Goal: Task Accomplishment & Management: Manage account settings

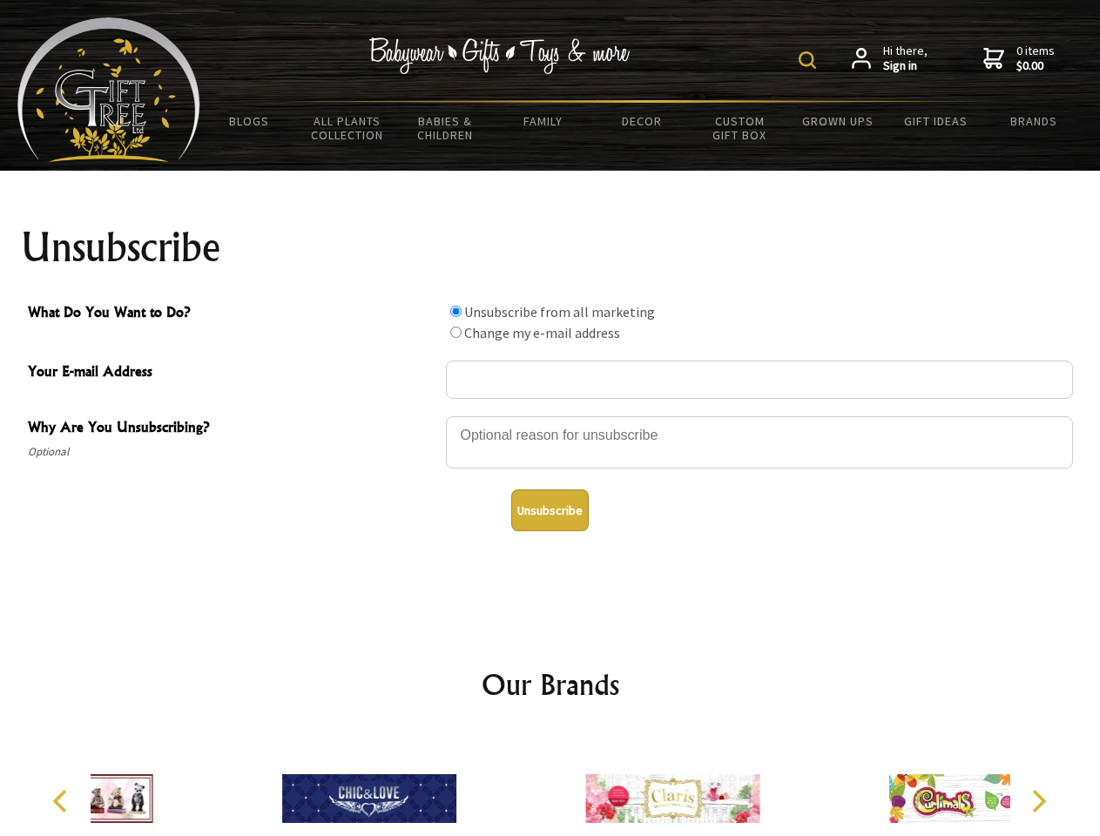
click at [810, 60] on img at bounding box center [807, 59] width 17 height 17
click at [551, 416] on div at bounding box center [759, 445] width 627 height 61
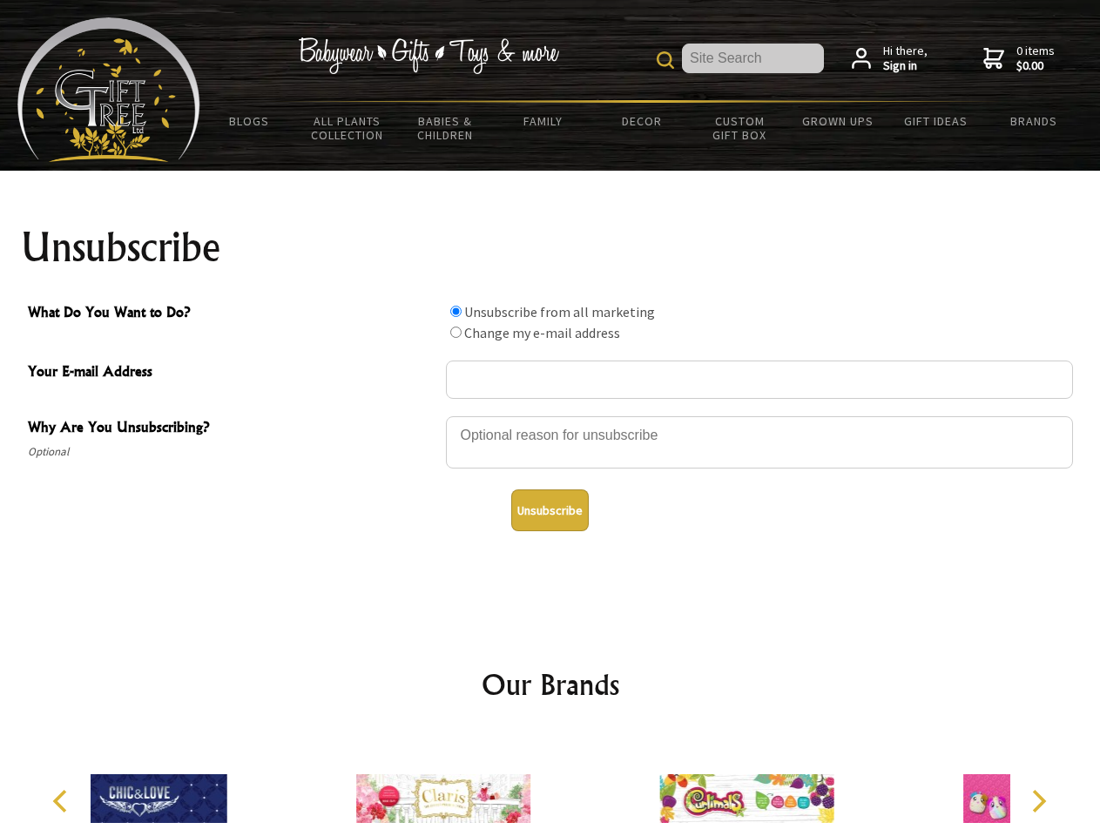
click at [456, 311] on input "What Do You Want to Do?" at bounding box center [455, 311] width 11 height 11
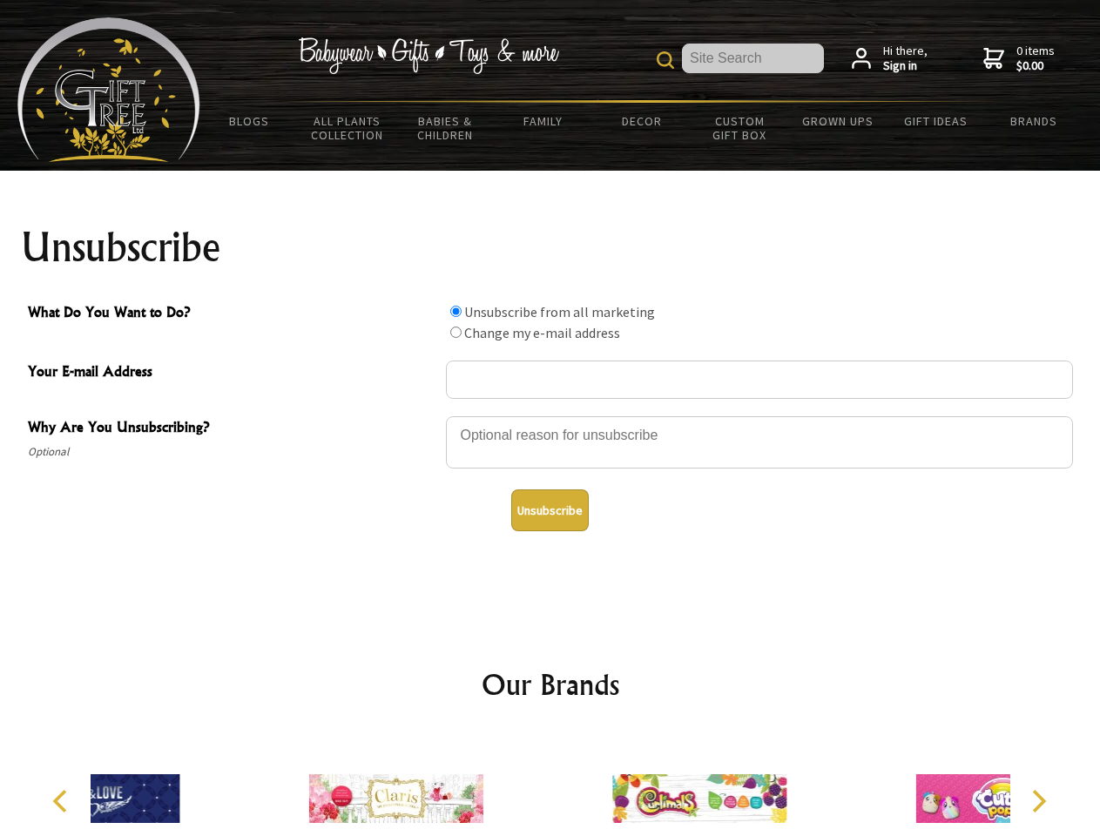
click at [456, 332] on input "What Do You Want to Do?" at bounding box center [455, 332] width 11 height 11
radio input "true"
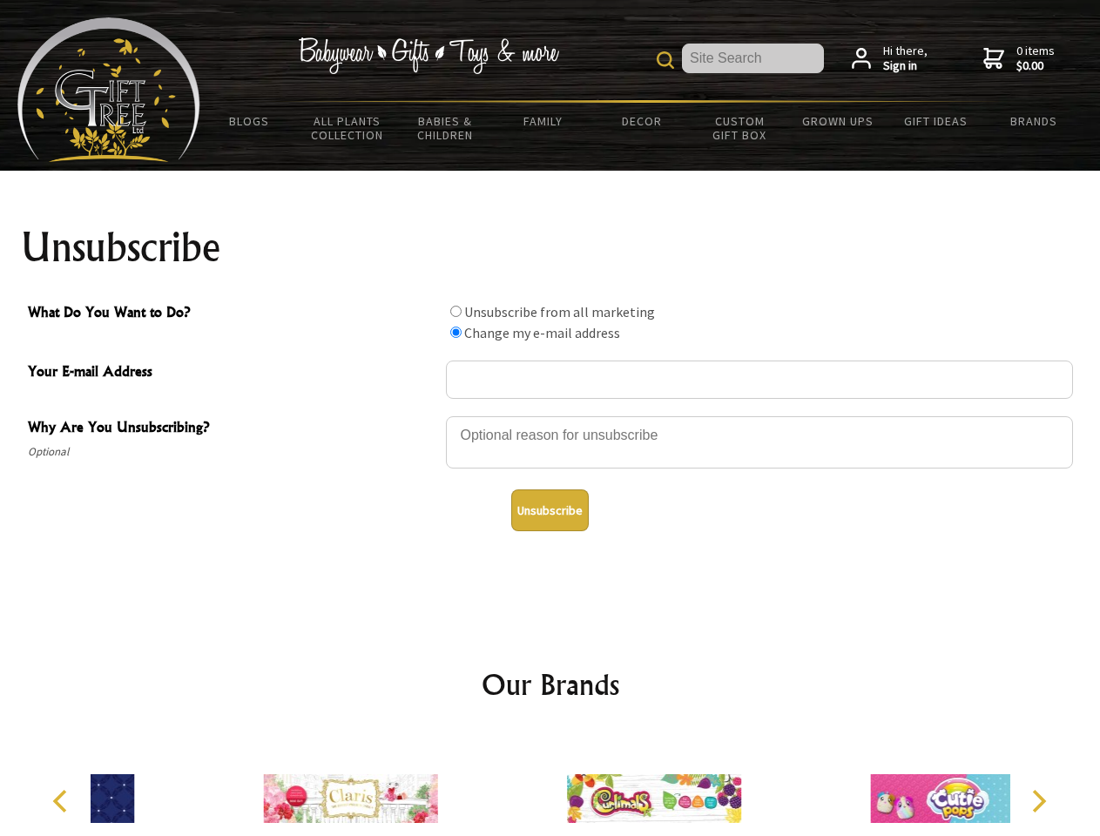
click at [550, 511] on button "Unsubscribe" at bounding box center [550, 511] width 78 height 42
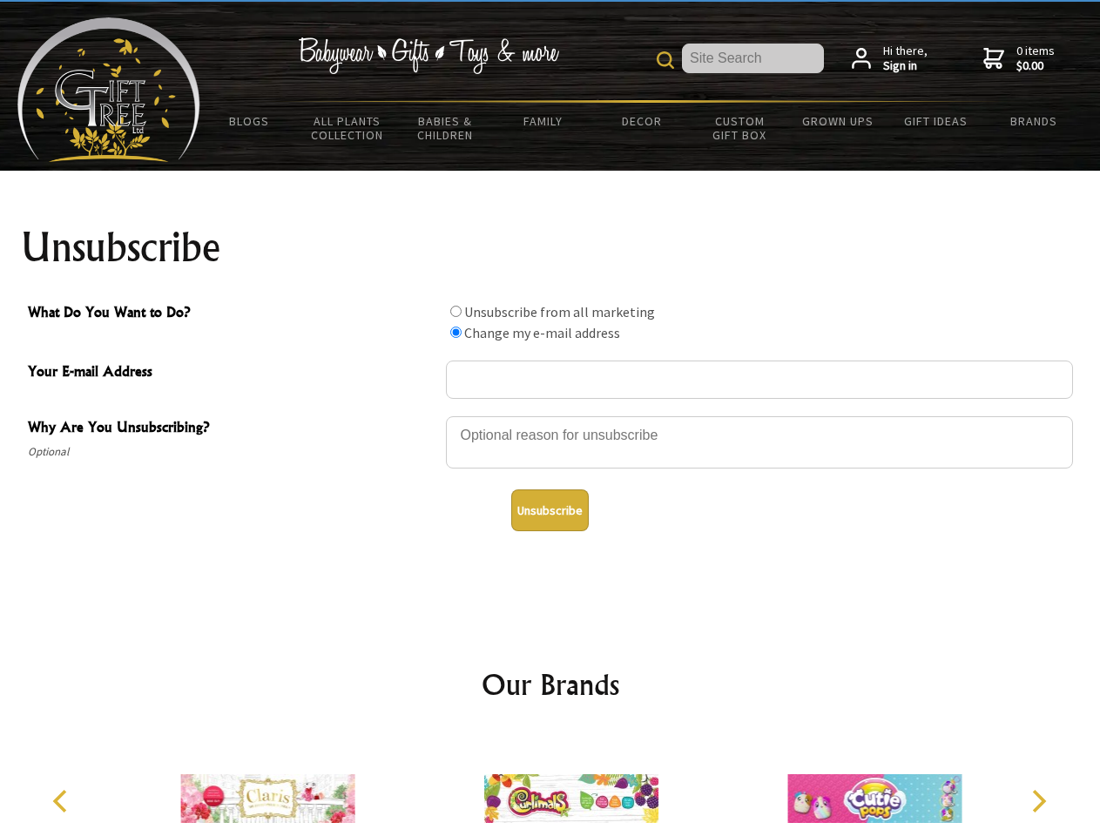
click at [551, 785] on img at bounding box center [571, 799] width 174 height 131
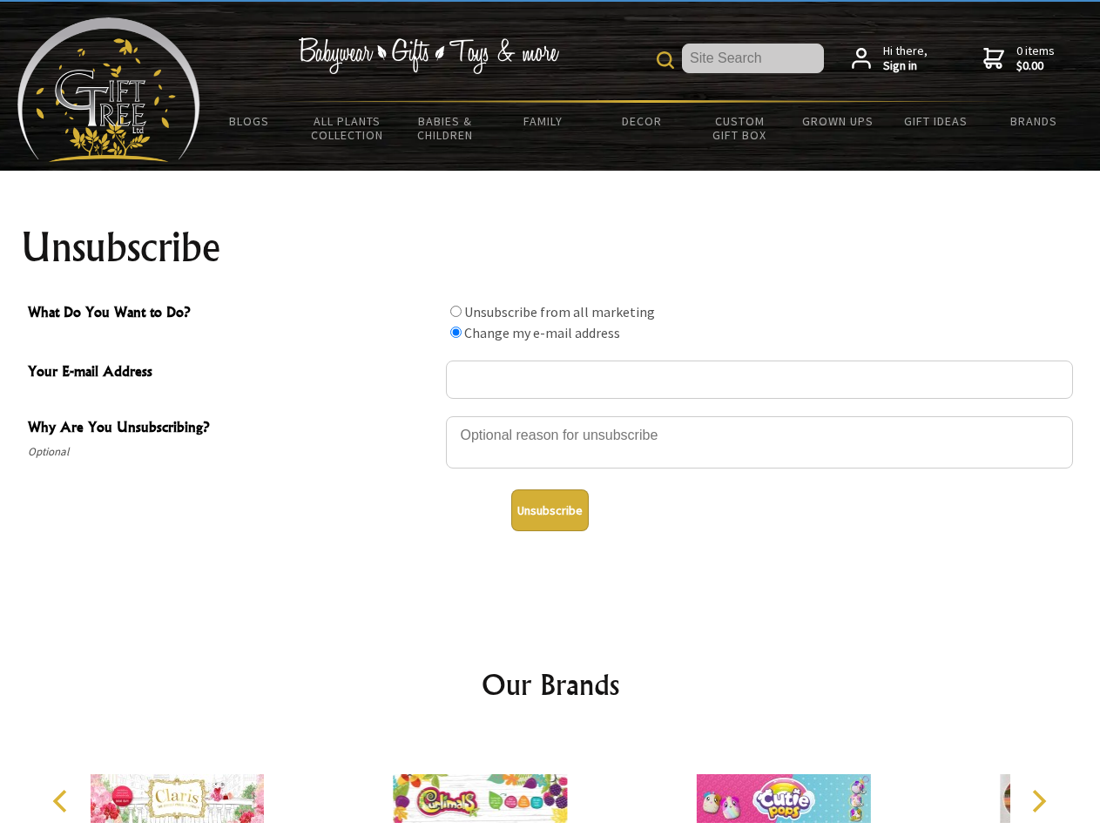
click at [63, 802] on icon "Previous" at bounding box center [62, 801] width 23 height 23
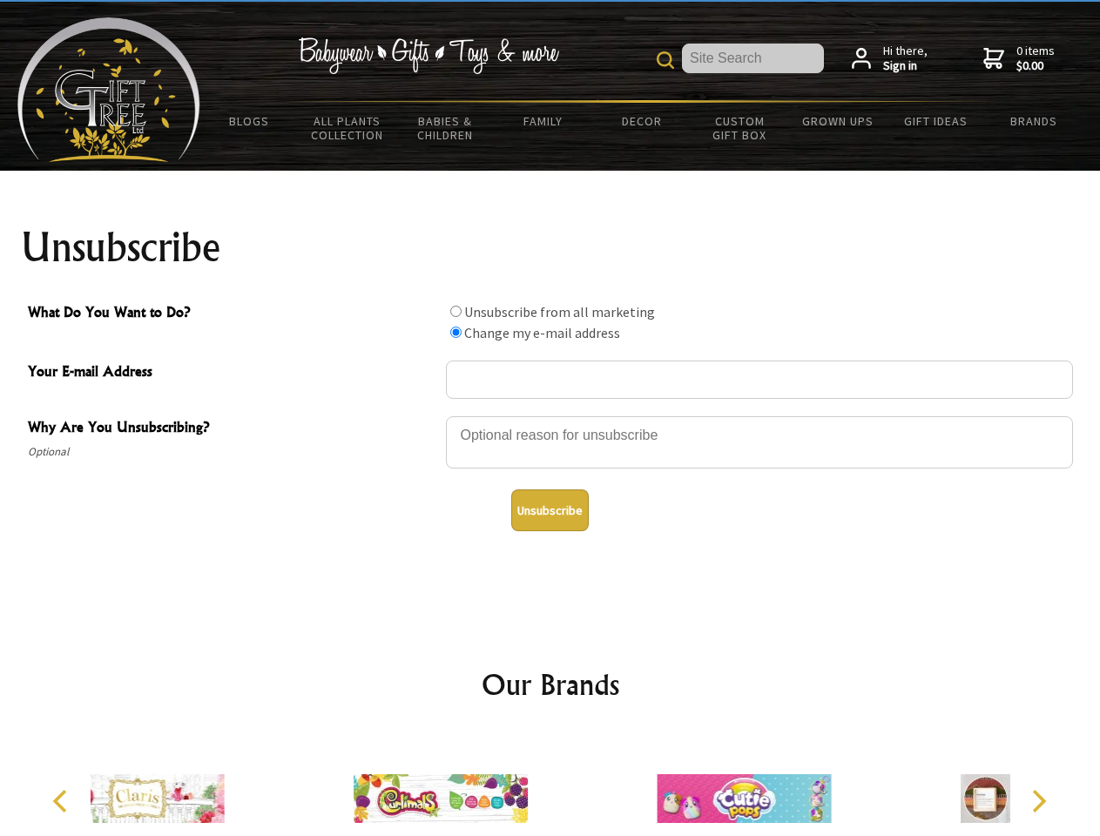
click at [1039, 802] on icon "Next" at bounding box center [1037, 801] width 23 height 23
